Goal: Task Accomplishment & Management: Use online tool/utility

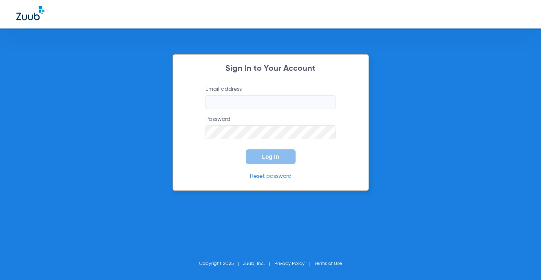
type input "[EMAIL_ADDRESS][DOMAIN_NAME]"
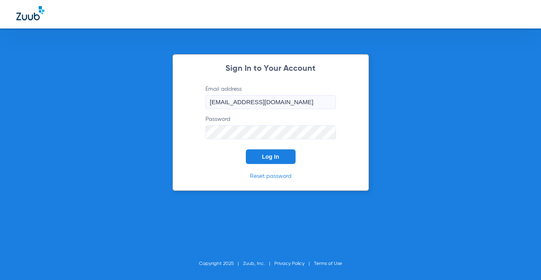
click at [268, 159] on span "Log In" at bounding box center [270, 157] width 17 height 7
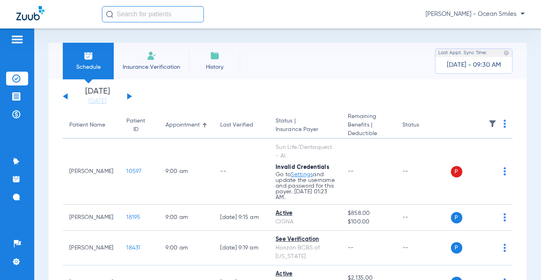
click at [129, 96] on button at bounding box center [129, 96] width 5 height 6
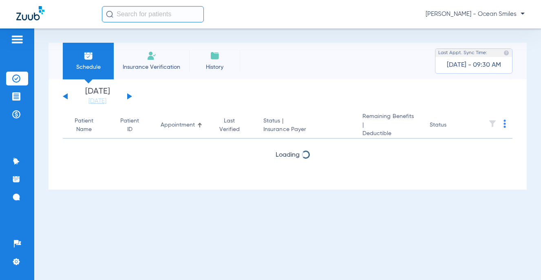
click at [129, 96] on button at bounding box center [129, 96] width 5 height 6
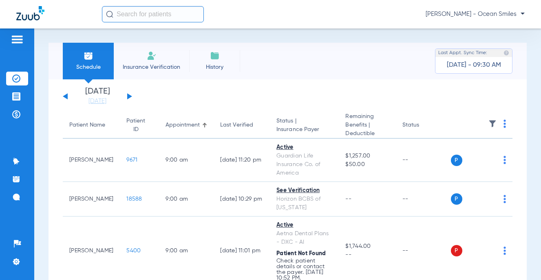
click at [503, 123] on img at bounding box center [504, 124] width 2 height 8
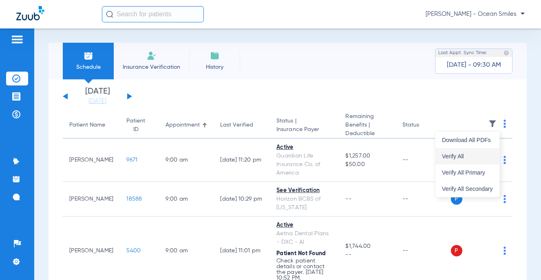
click at [461, 158] on span "Verify All" at bounding box center [467, 157] width 51 height 6
